Goal: Use online tool/utility: Utilize a website feature to perform a specific function

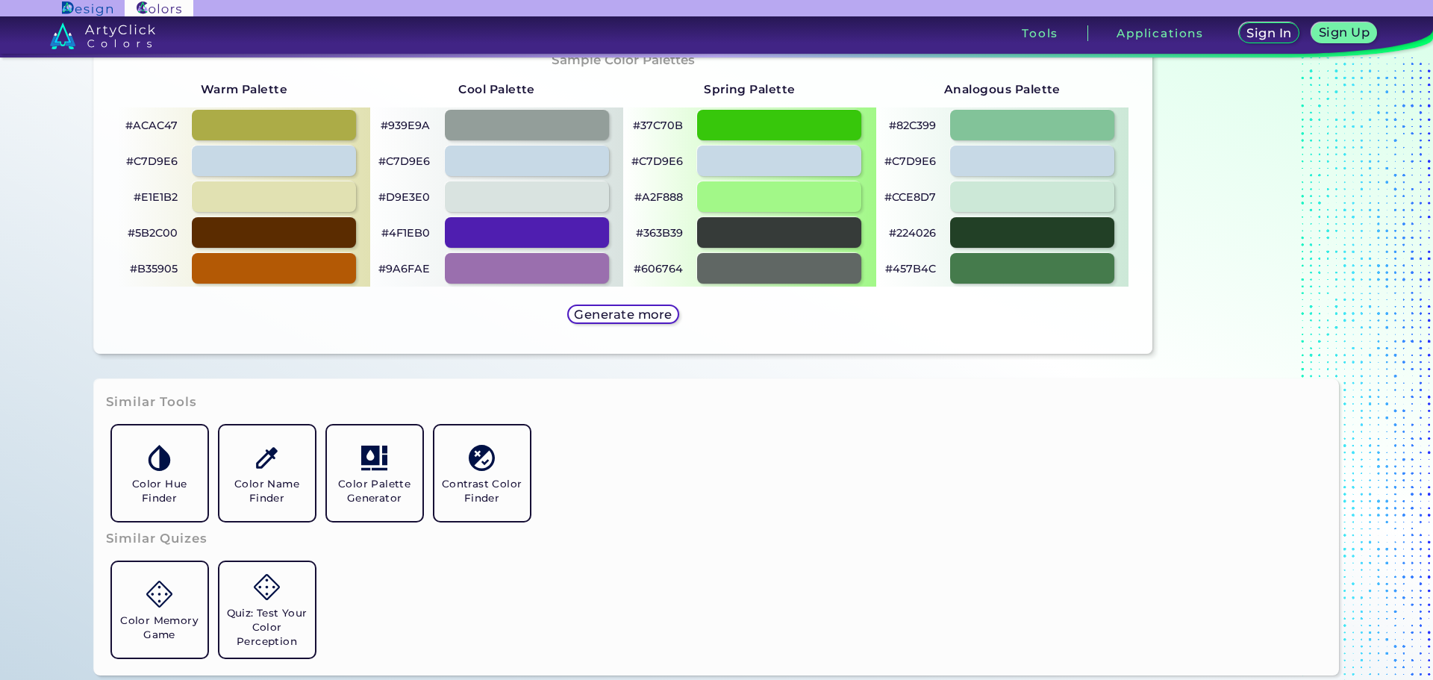
scroll to position [821, 0]
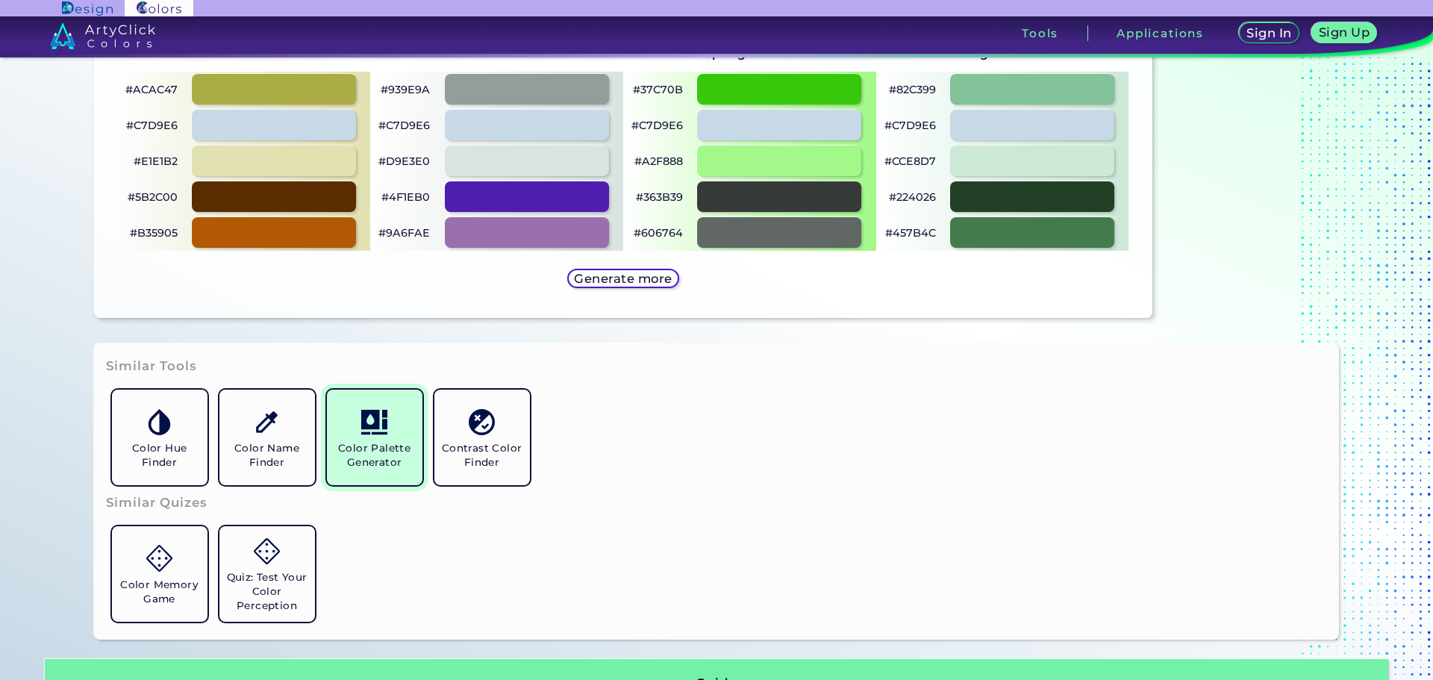
click at [372, 449] on h5 "Color Palette Generator" at bounding box center [375, 455] width 84 height 28
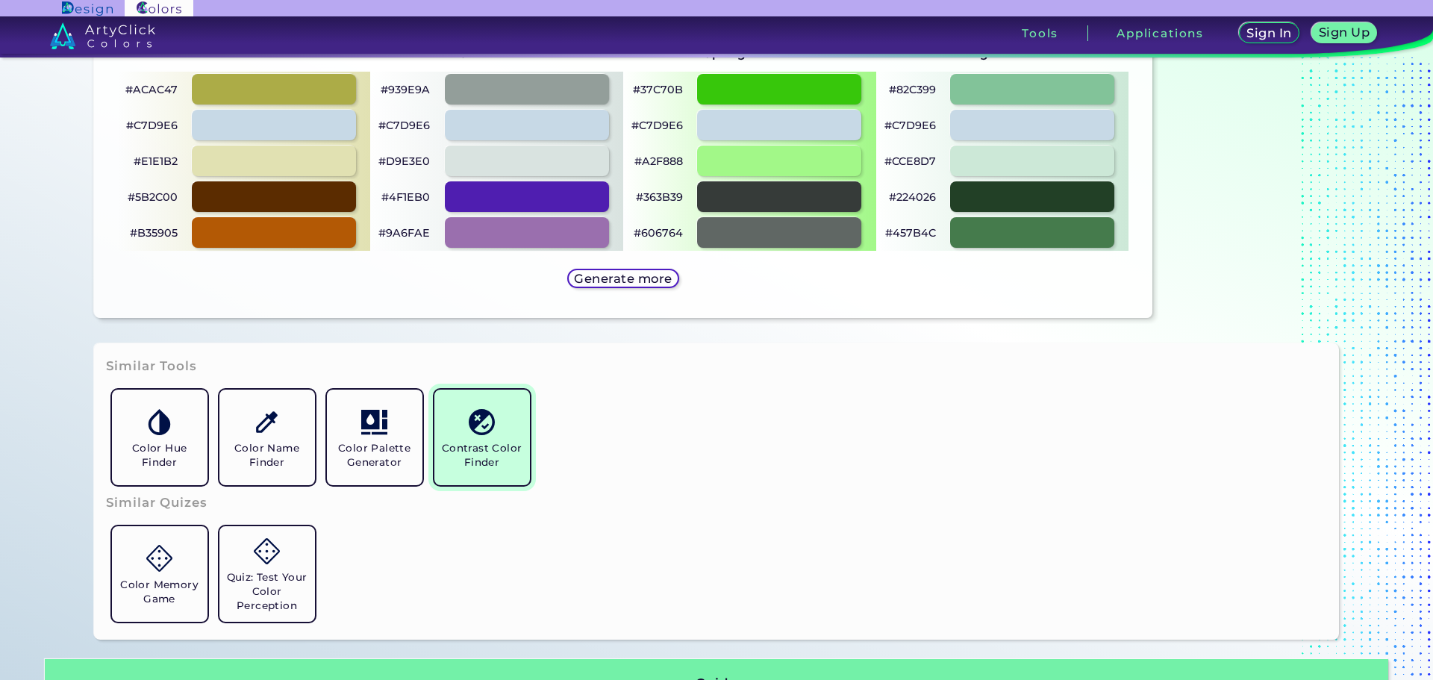
click at [477, 449] on h5 "Contrast Color Finder" at bounding box center [482, 455] width 84 height 28
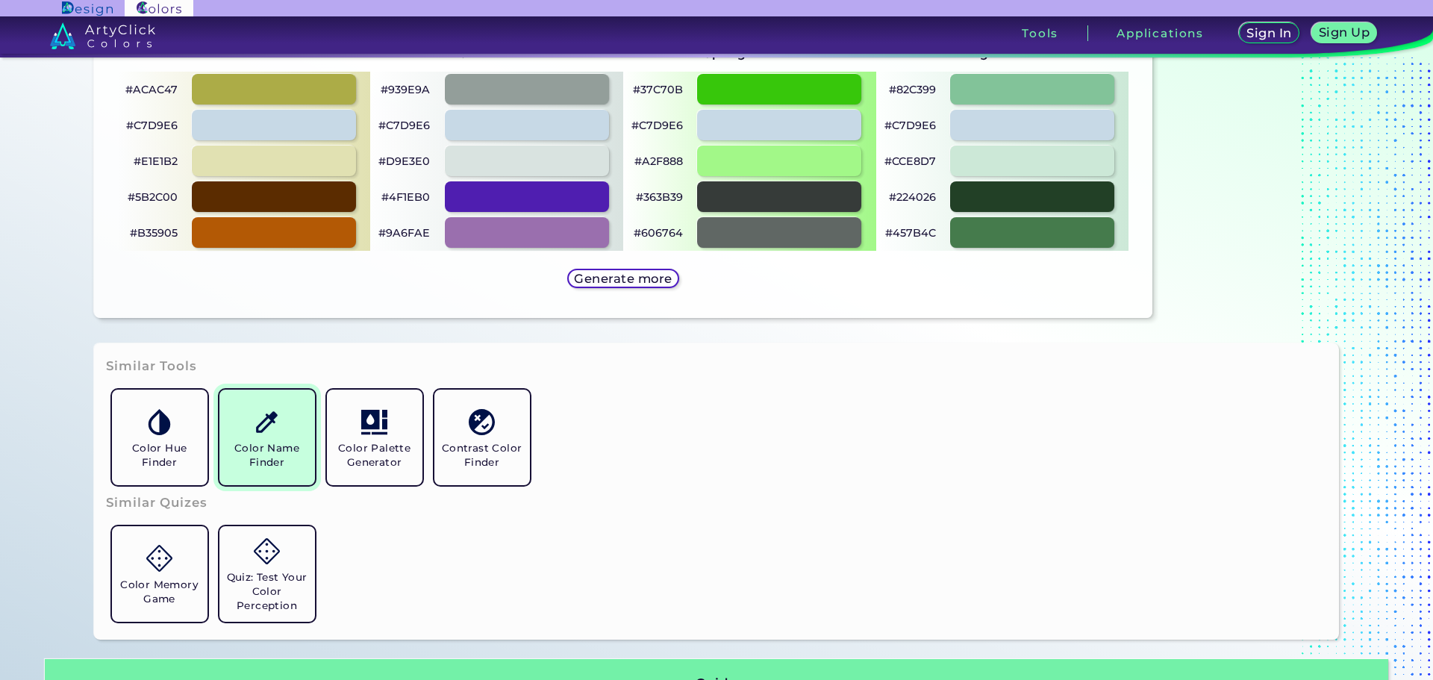
click at [255, 449] on h5 "Color Name Finder" at bounding box center [267, 455] width 84 height 28
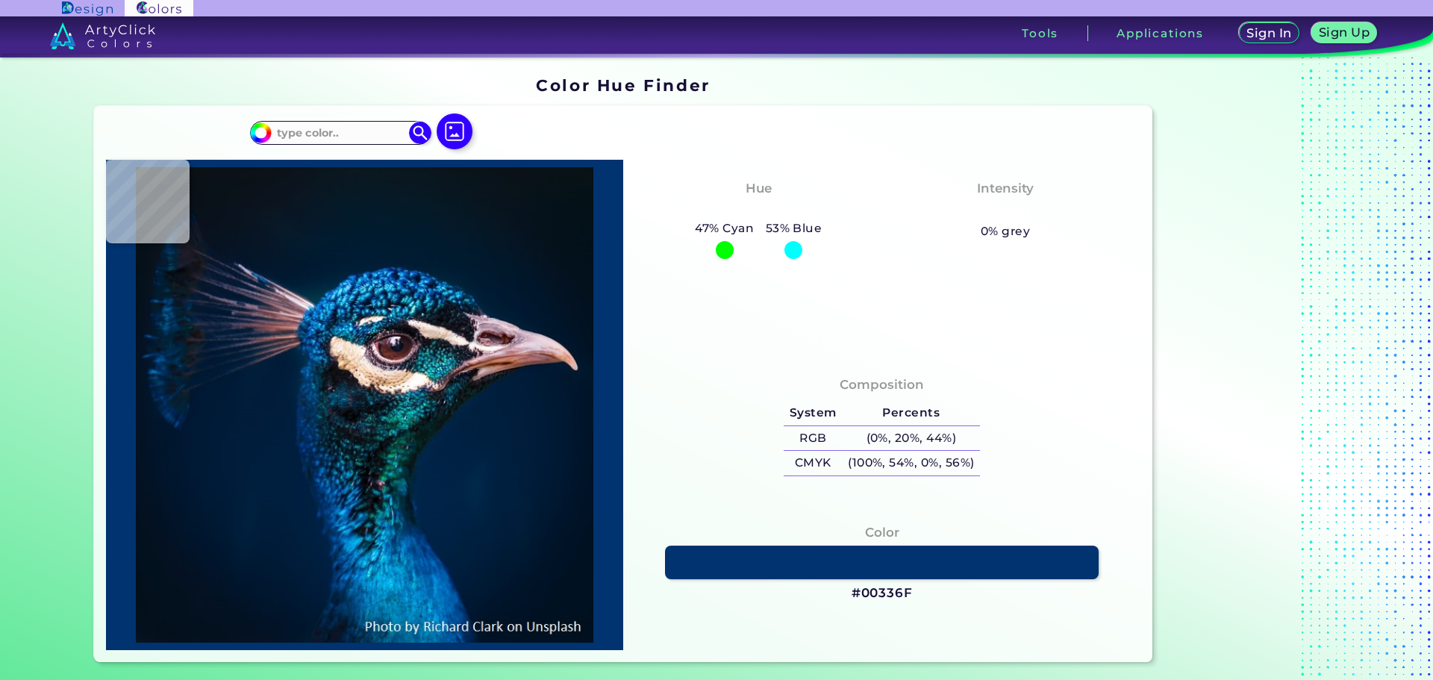
type input "#13202c"
type input "#13202C"
type input "#161e2c"
type input "#161E2C"
type input "#1b2130"
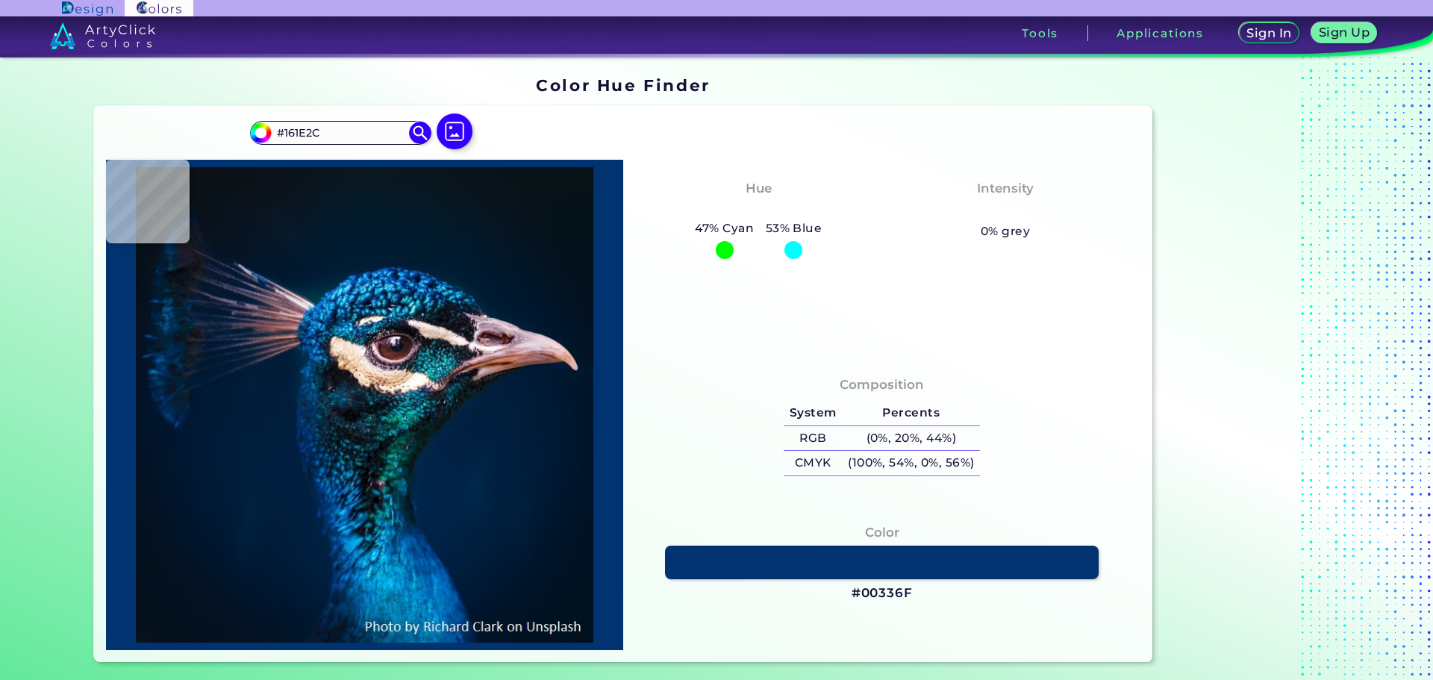
type input "#1B2130"
type input "#1b202d"
type input "#1B202D"
type input "#1f212c"
type input "#1F212C"
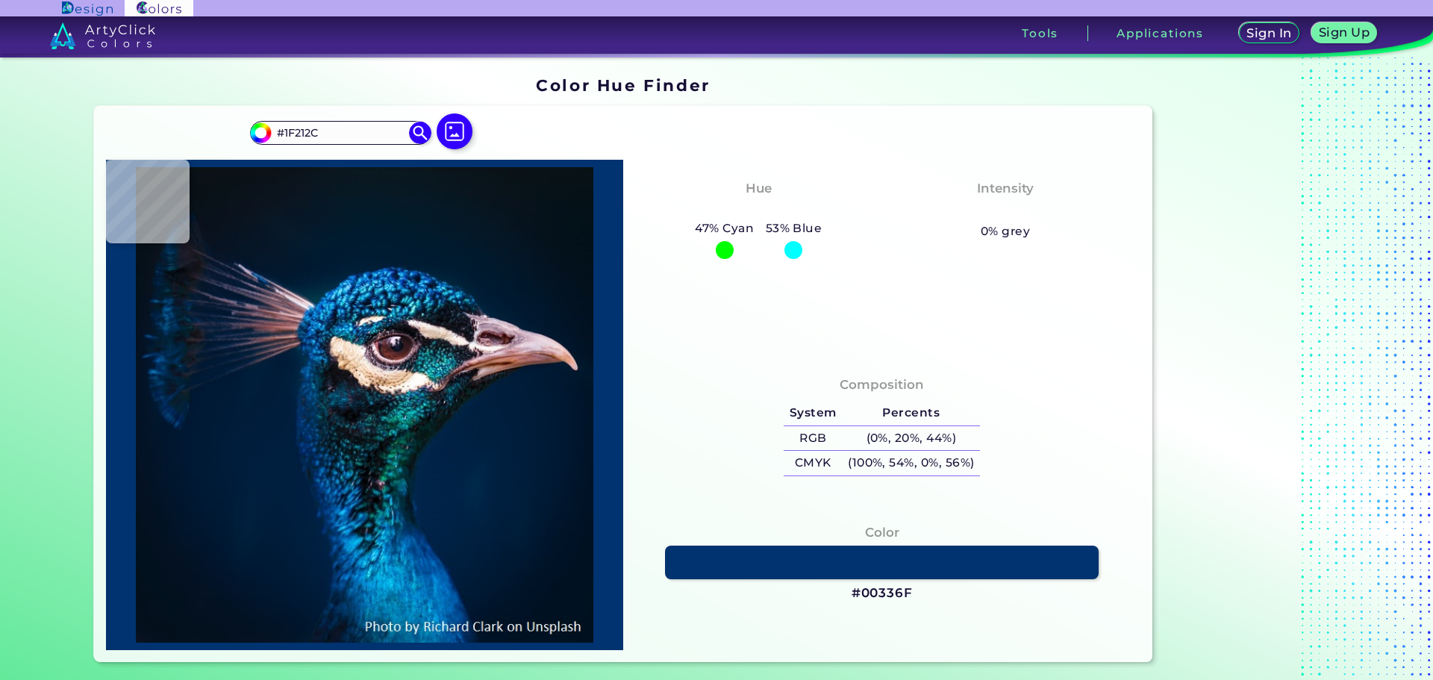
type input "#1d2027"
type input "#1D2027"
type input "#1a1d26"
type input "#1A1D26"
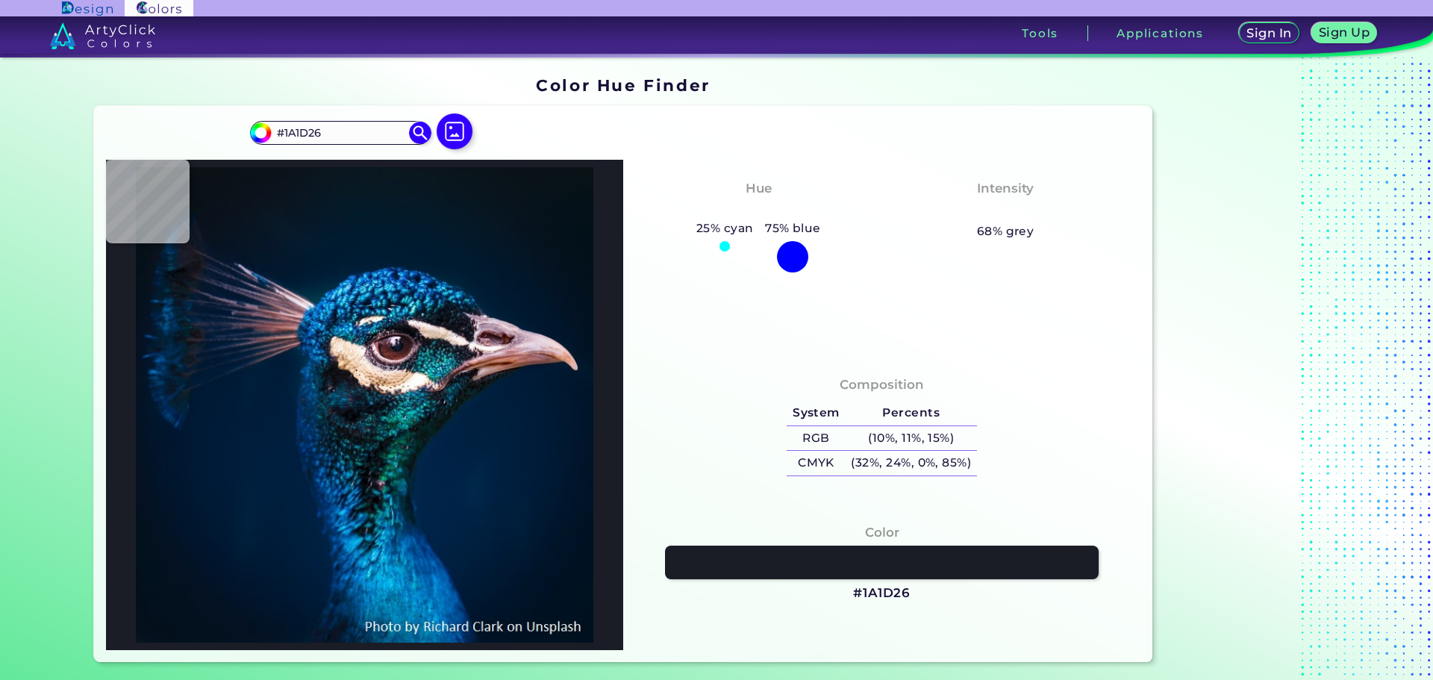
type input "#151923"
type input "#18212a"
type input "#18212A"
type input "#172029"
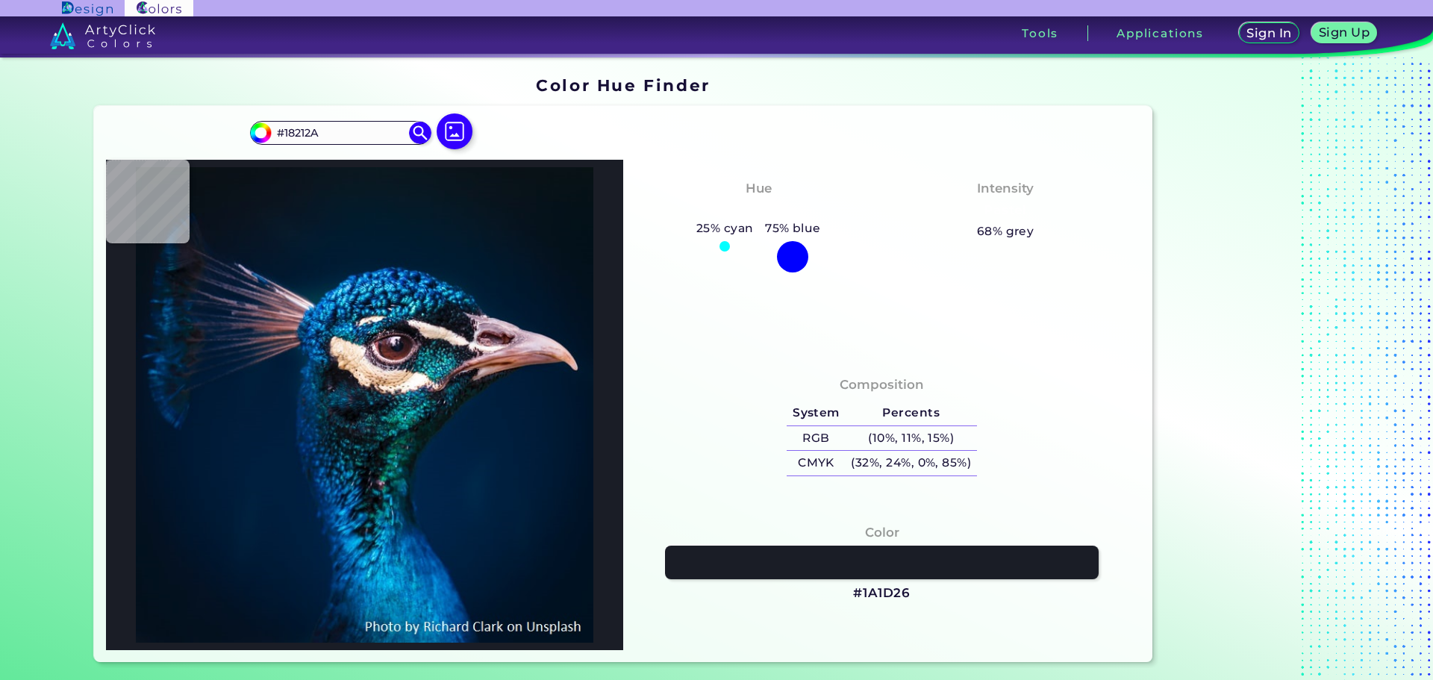
type input "#172029"
type input "#131f2c"
type input "#131F2C"
type input "#051a2f"
type input "#051A2F"
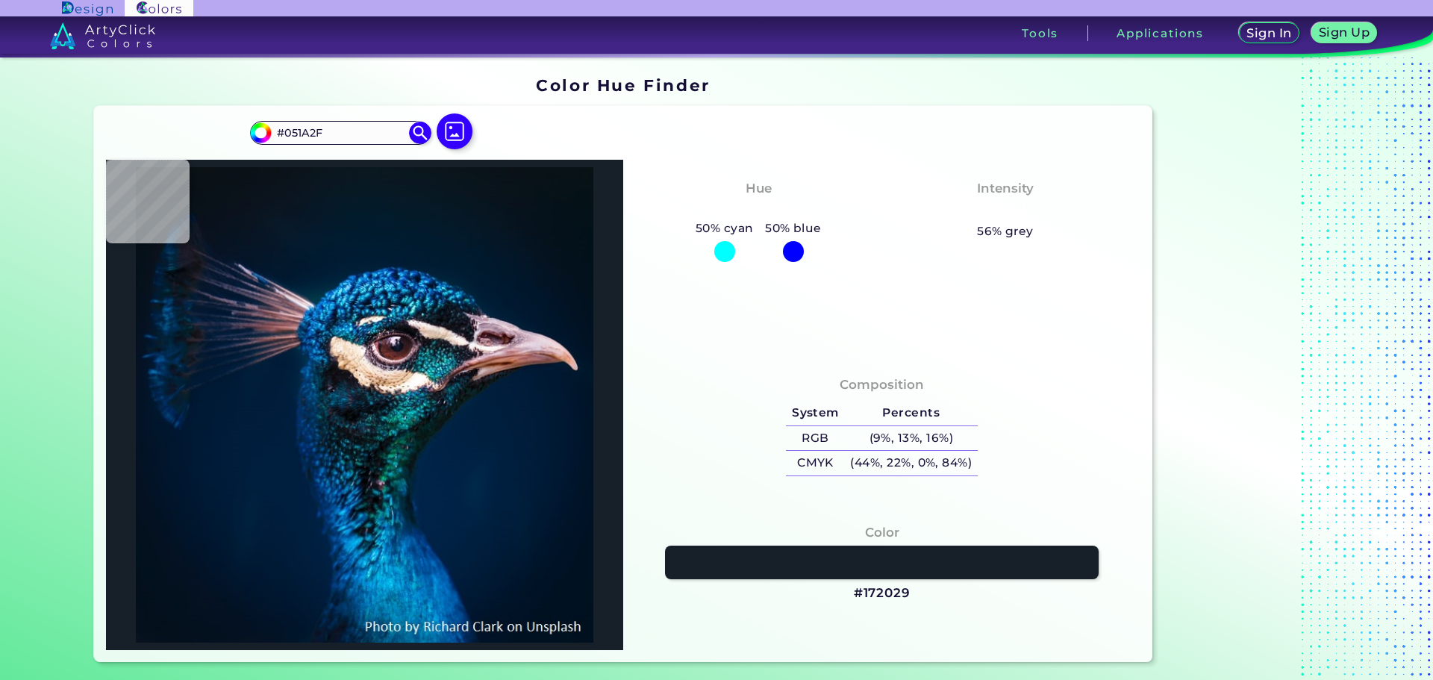
type input "#03182d"
type input "#03182D"
type input "#0a1d38"
type input "#0A1D38"
type input "#01172d"
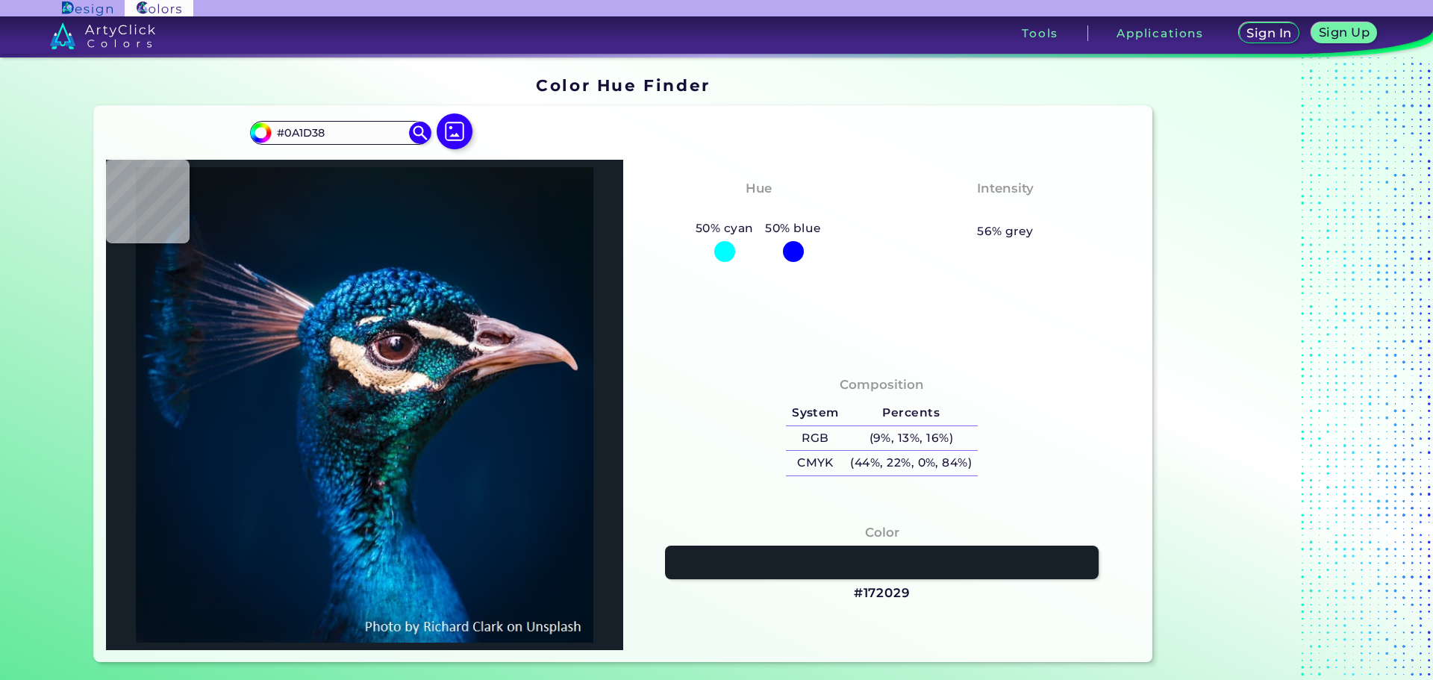
type input "#01172D"
type input "#06213c"
type input "#06213C"
type input "#0c2040"
type input "#0C2040"
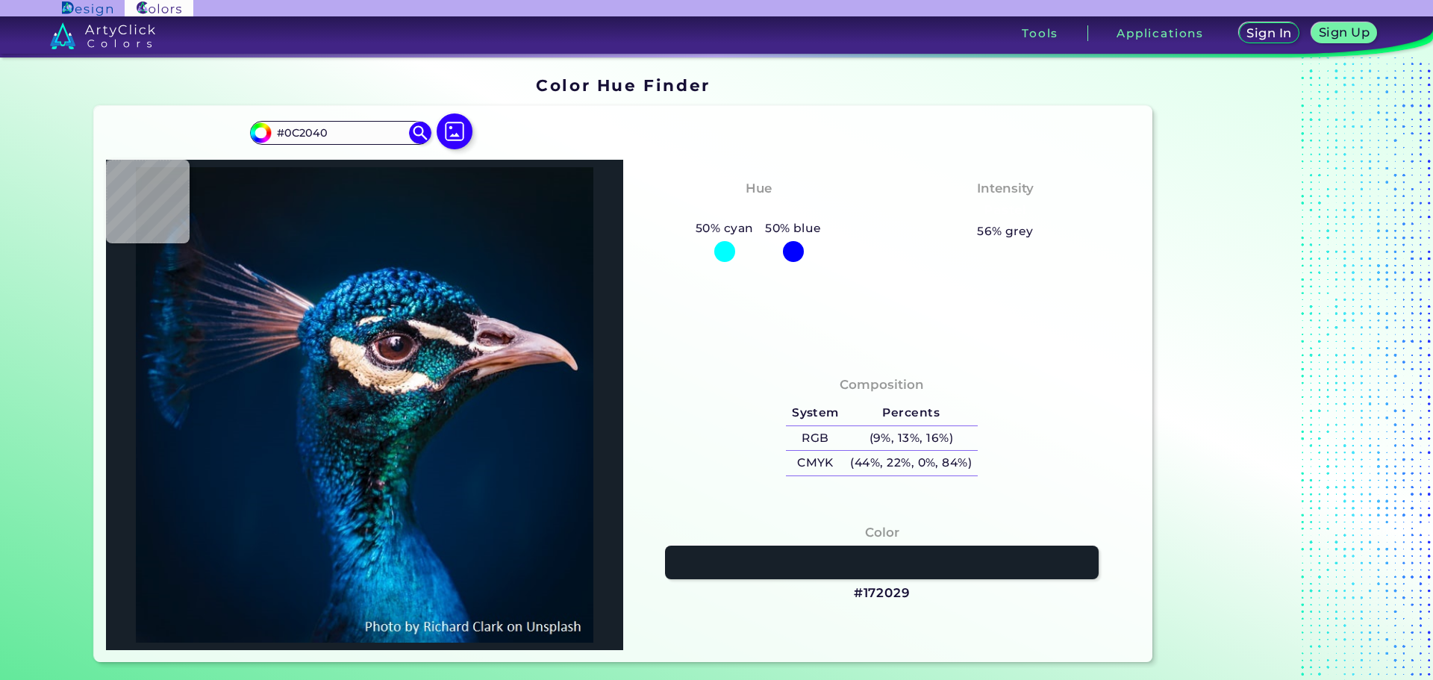
type input "#233359"
type input "#584961"
type input "#04162a"
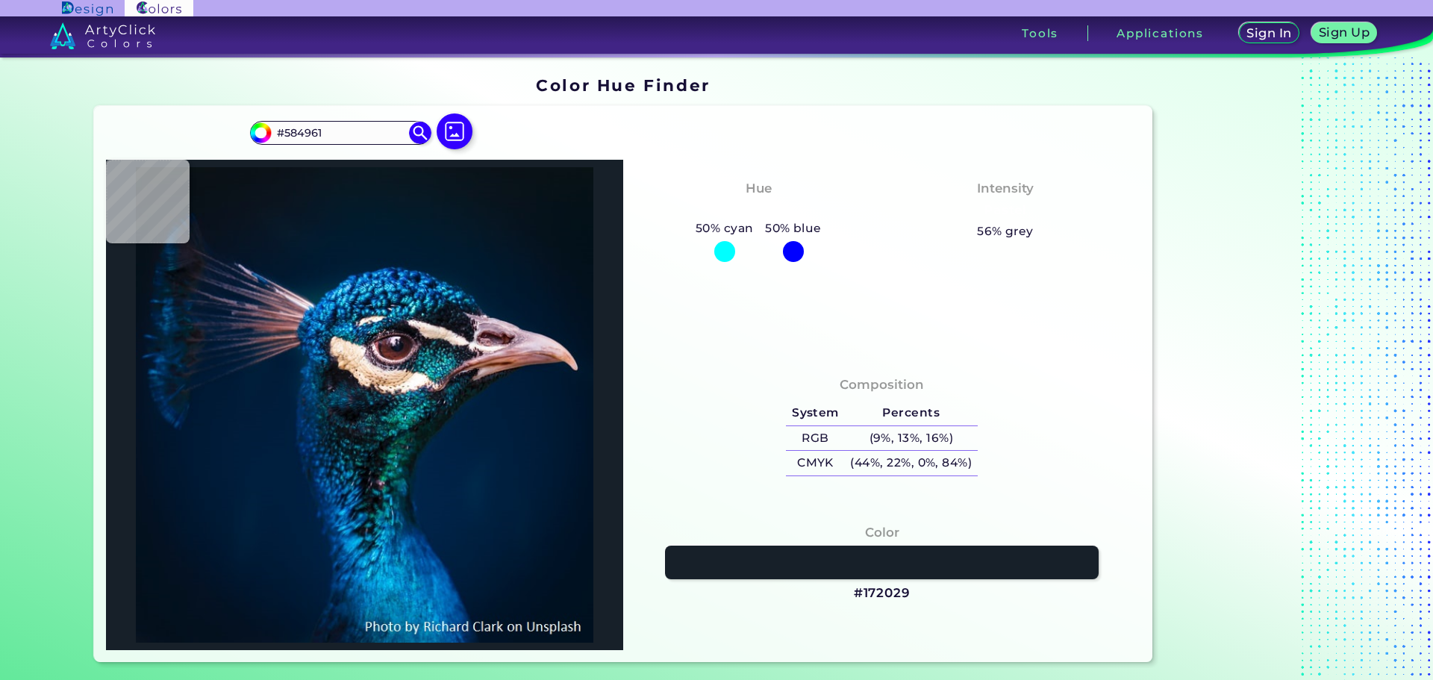
type input "#04162A"
type input "#061729"
type input "#071a29"
type input "#071A29"
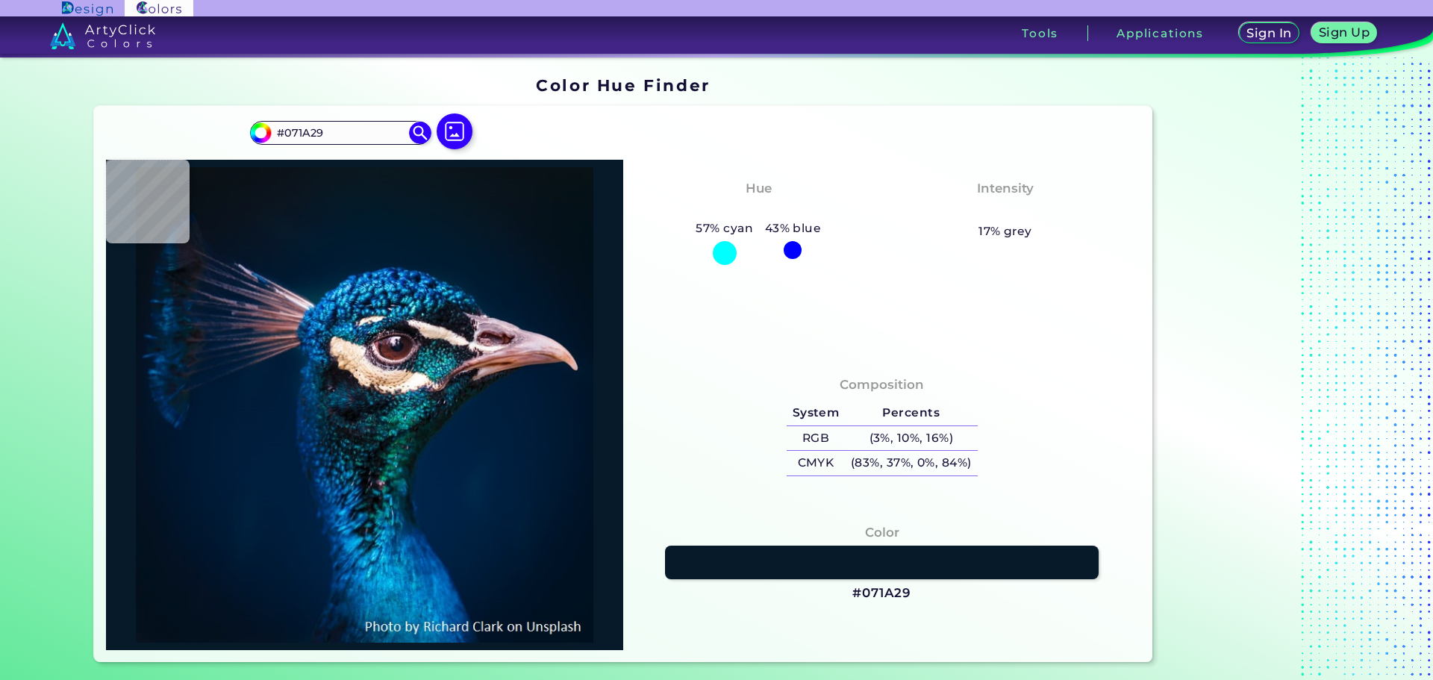
type input "#081523"
type input "#081623"
type input "#0a1622"
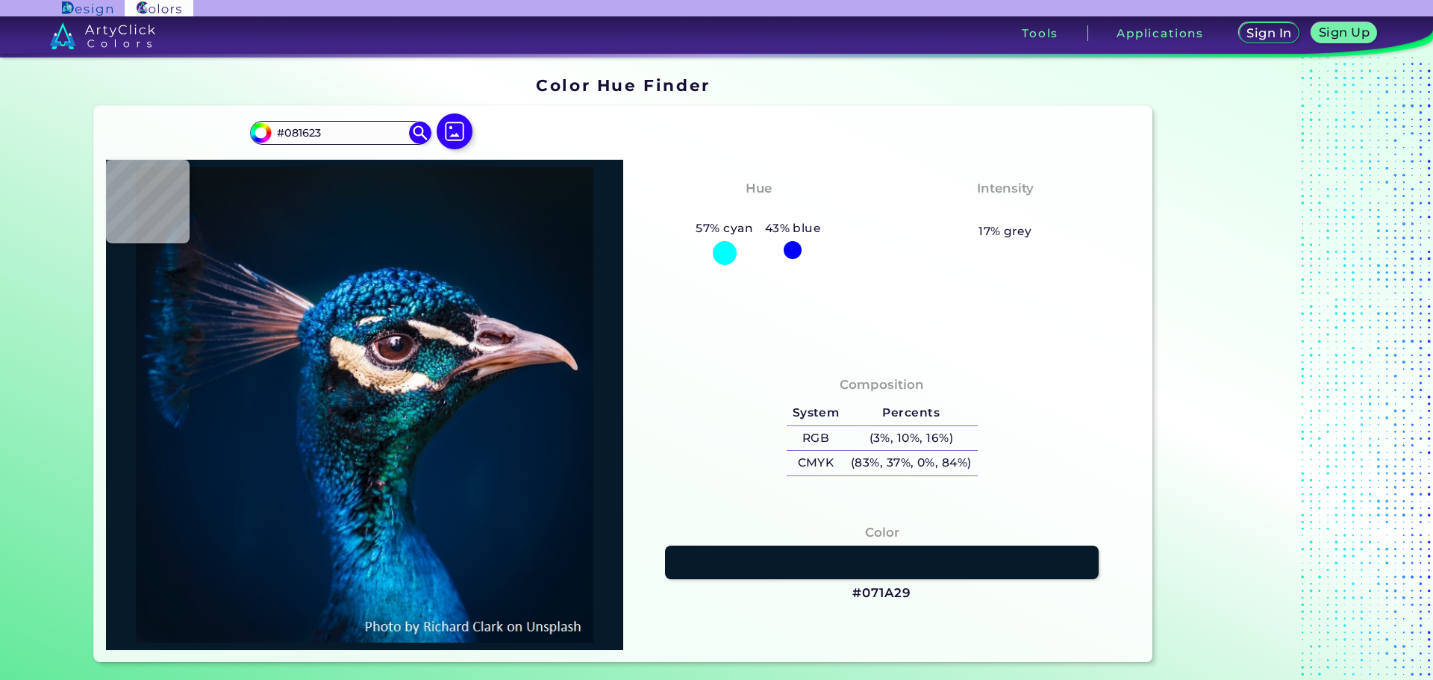
type input "#0A1622"
type input "#0c1622"
type input "#0C1622"
type input "#0b151f"
type input "#0B151F"
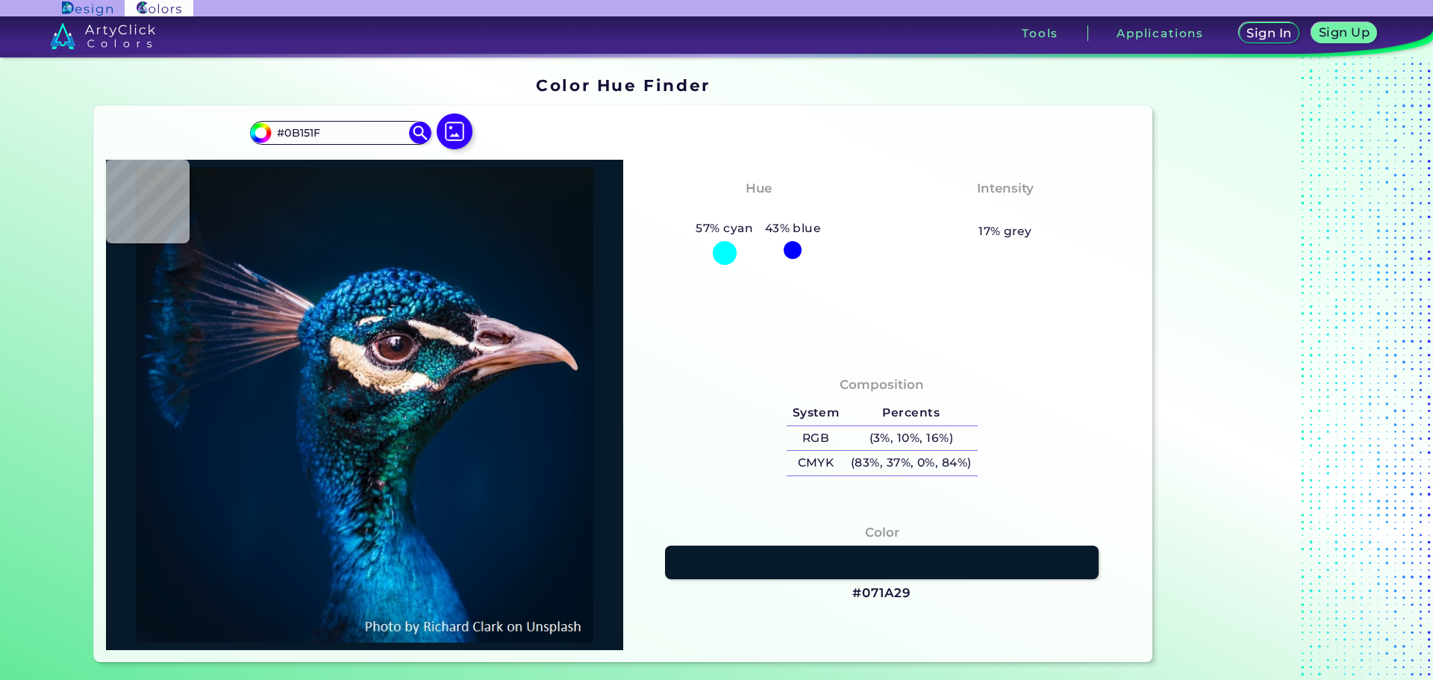
type input "#0b151e"
type input "#0B151E"
type input "#0a141d"
type input "#0A141D"
type input "#0b141d"
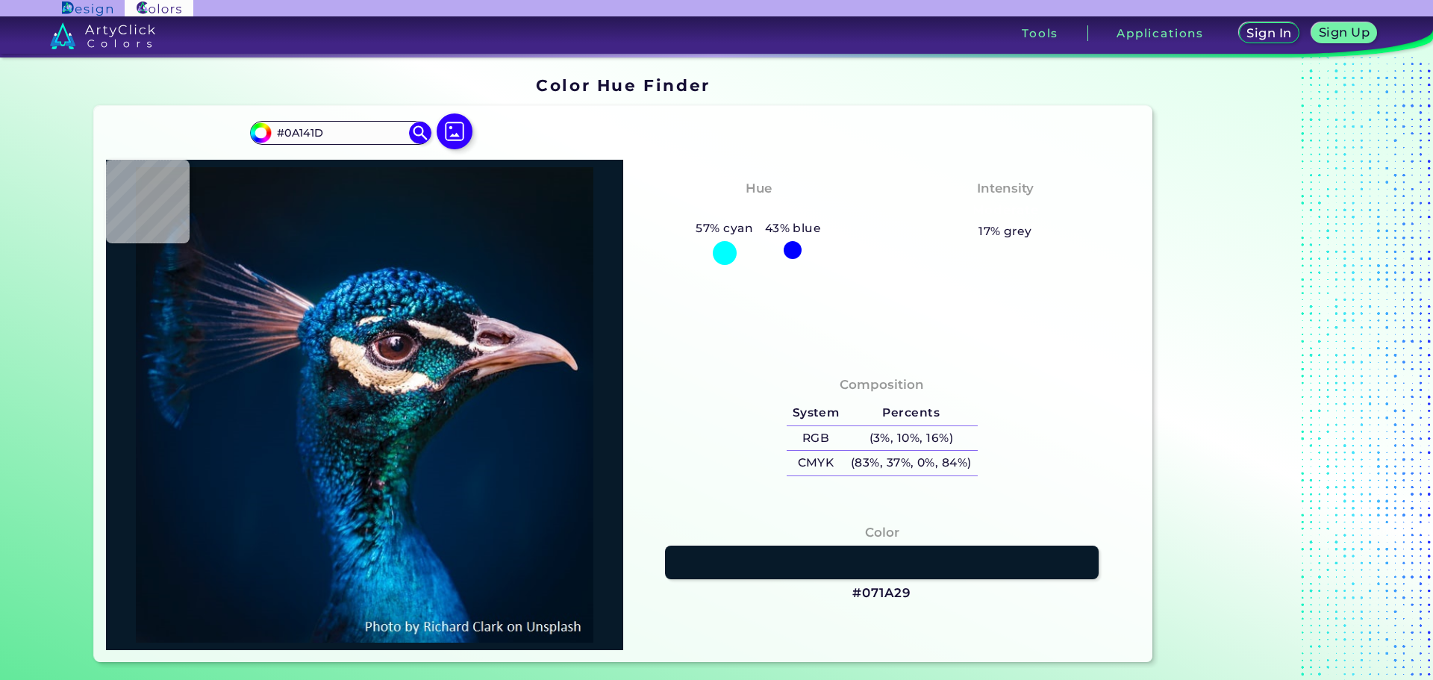
type input "#0B141D"
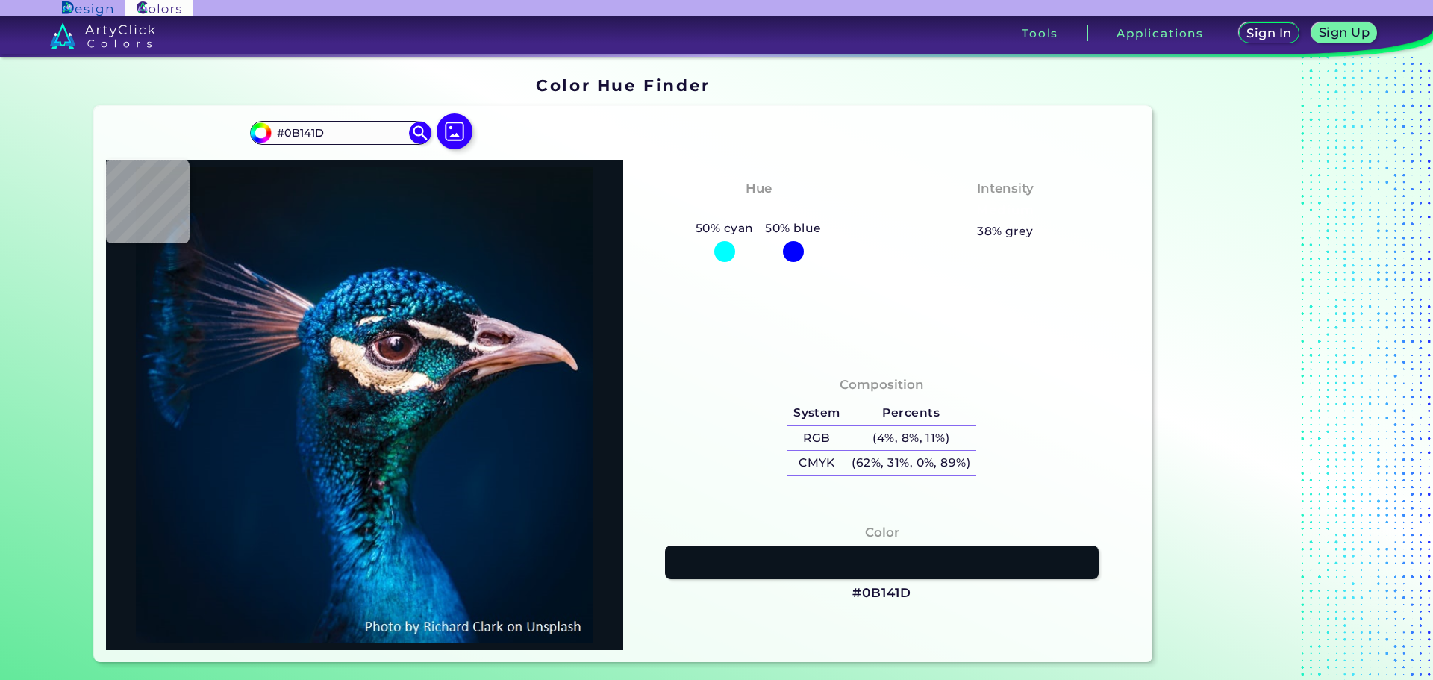
type input "#0b141b"
type input "#0B141B"
type input "#0b151e"
type input "#0B151E"
type input "#0a171f"
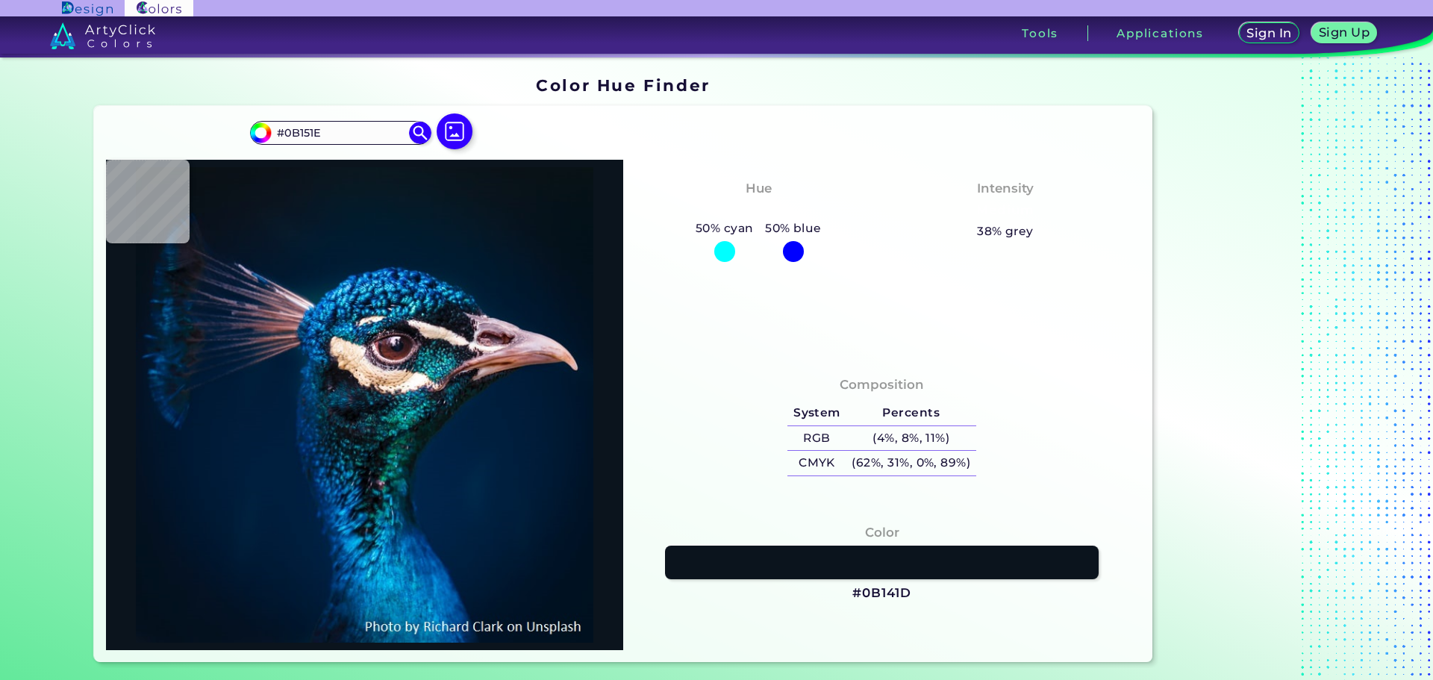
type input "#0A171F"
type input "#09181f"
type input "#09181F"
type input "#08151d"
type input "#08151D"
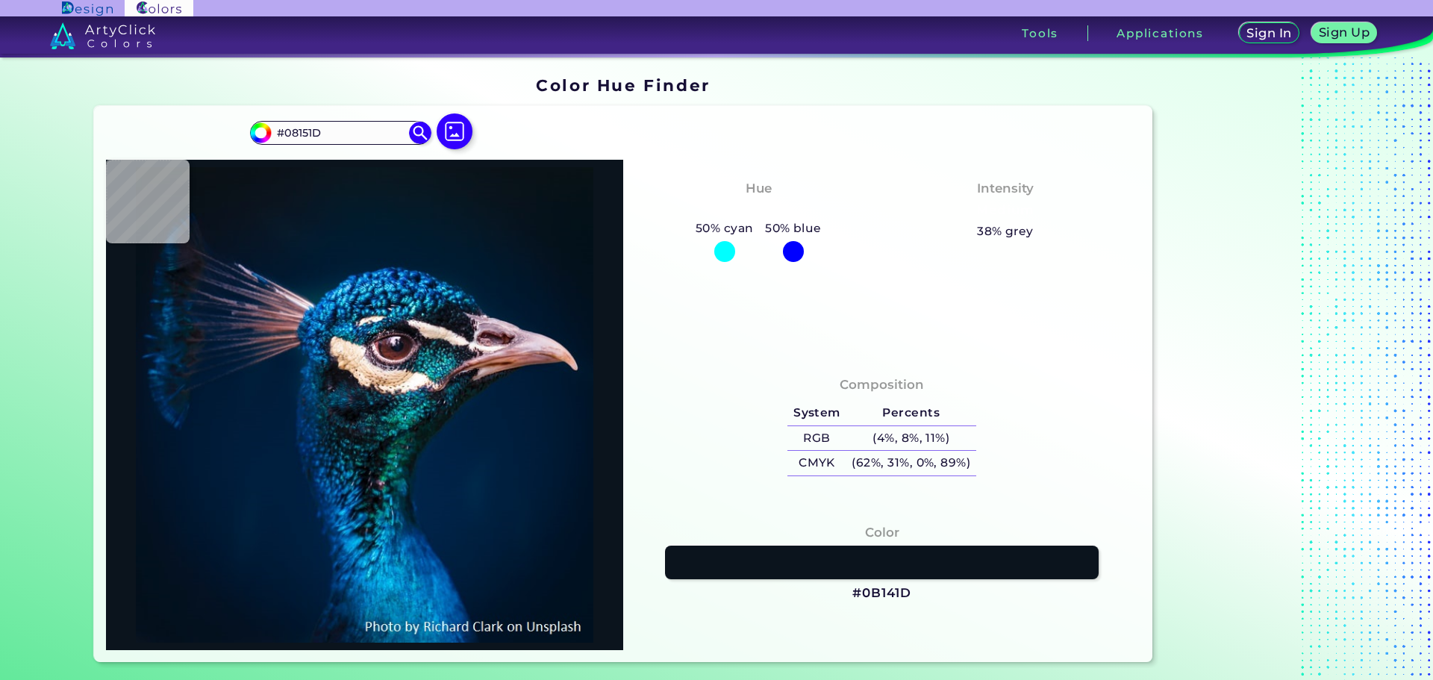
type input "#081319"
type input "#041117"
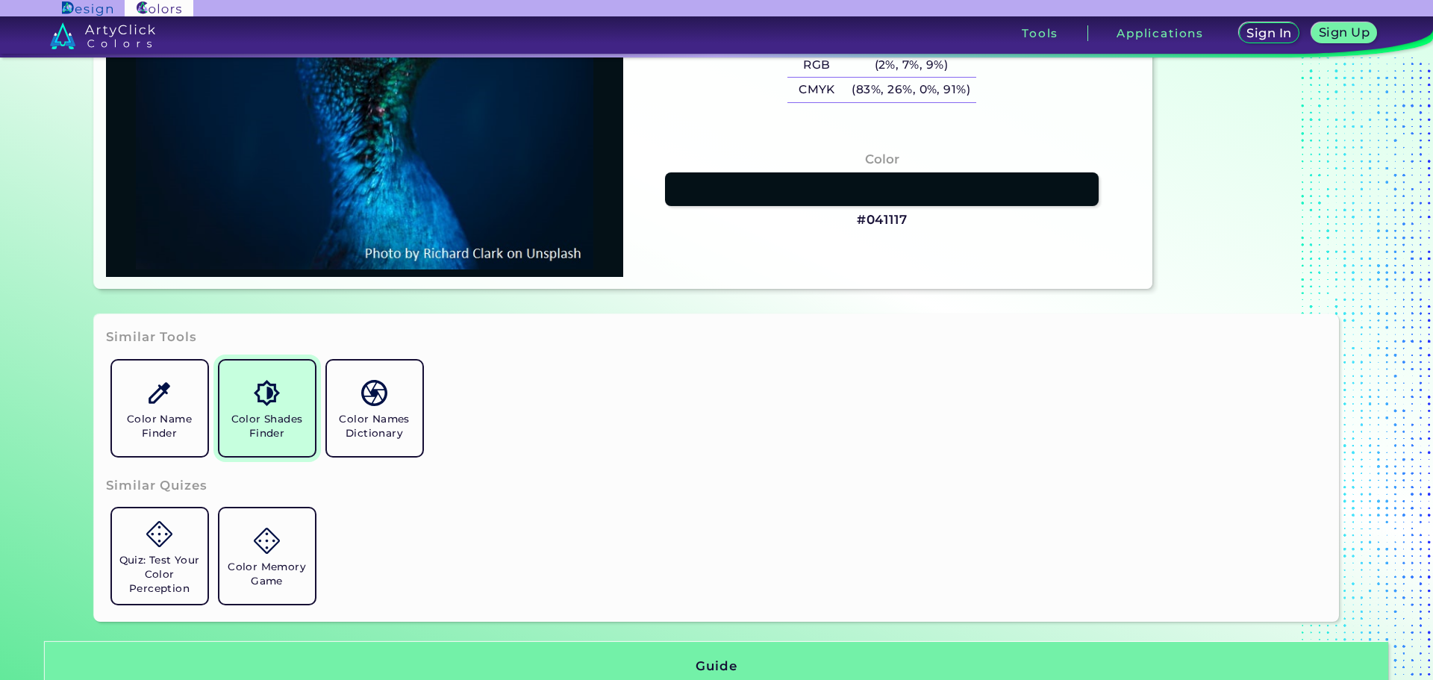
click at [275, 406] on img at bounding box center [267, 393] width 26 height 26
